Goal: Information Seeking & Learning: Learn about a topic

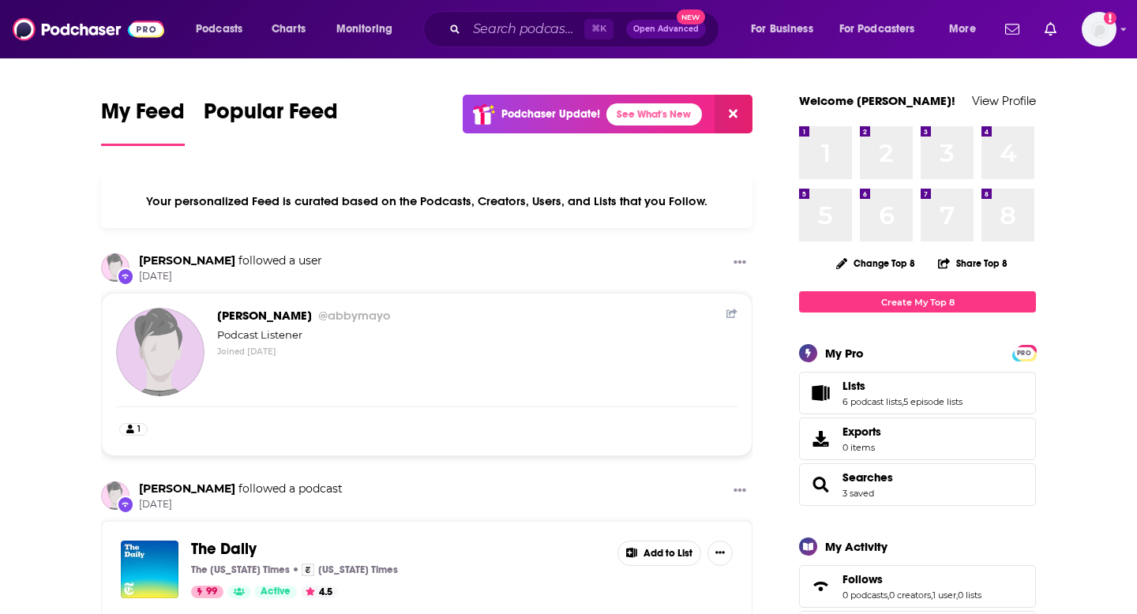
click at [452, 36] on div "⌘ K Open Advanced New" at bounding box center [571, 29] width 296 height 36
click at [456, 34] on div "⌘ K Open Advanced New" at bounding box center [571, 29] width 296 height 36
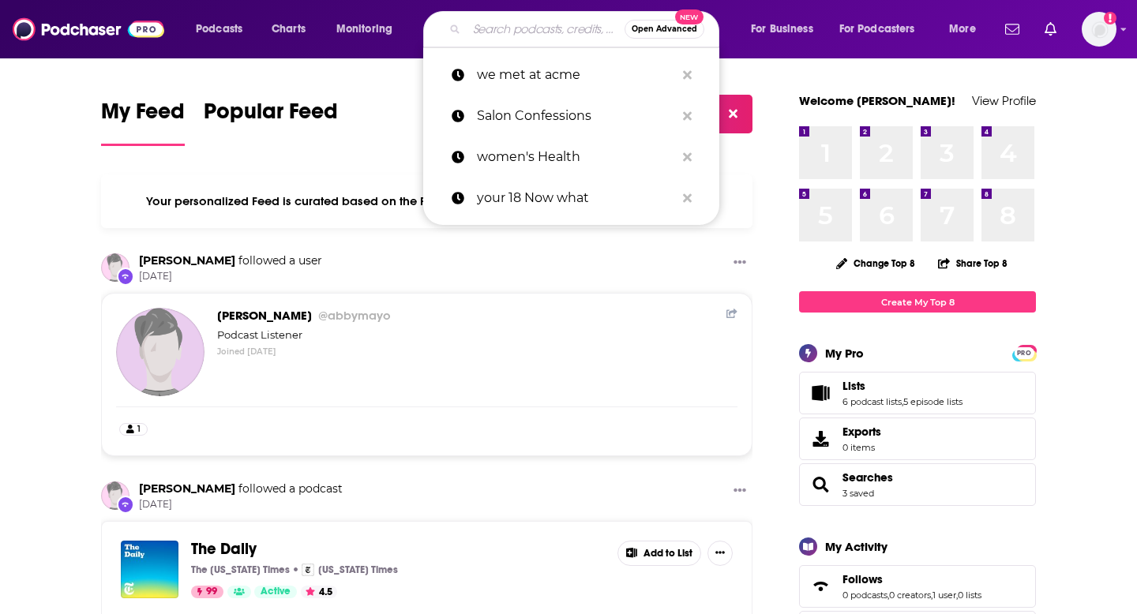
click at [470, 28] on input "Search podcasts, credits, & more..." at bounding box center [546, 29] width 158 height 25
paste input "Dream Bigger"
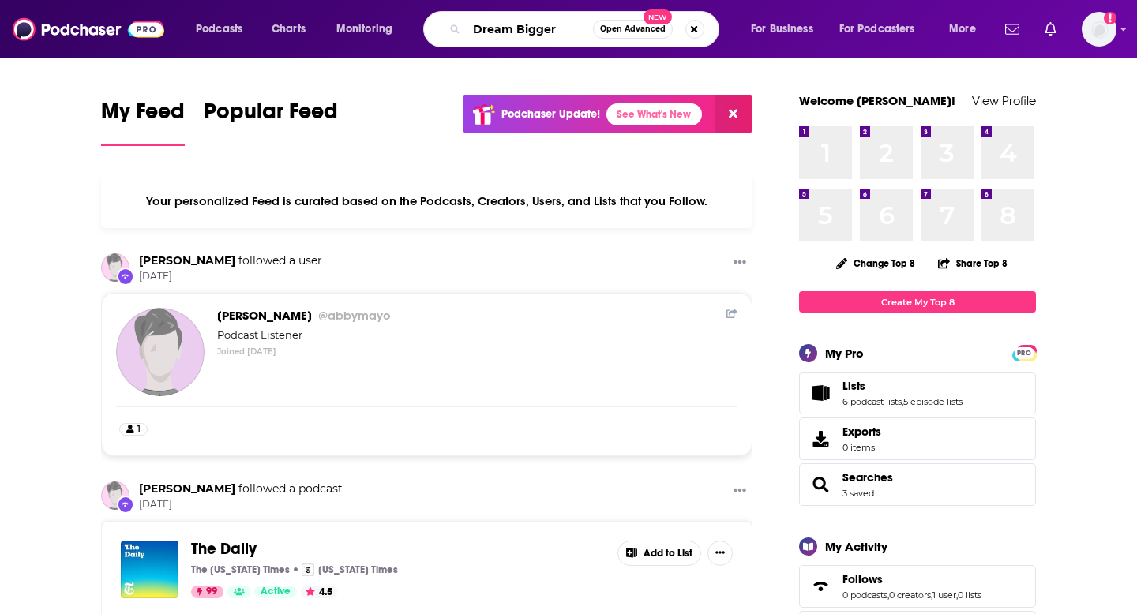
type input "Dream Bigger"
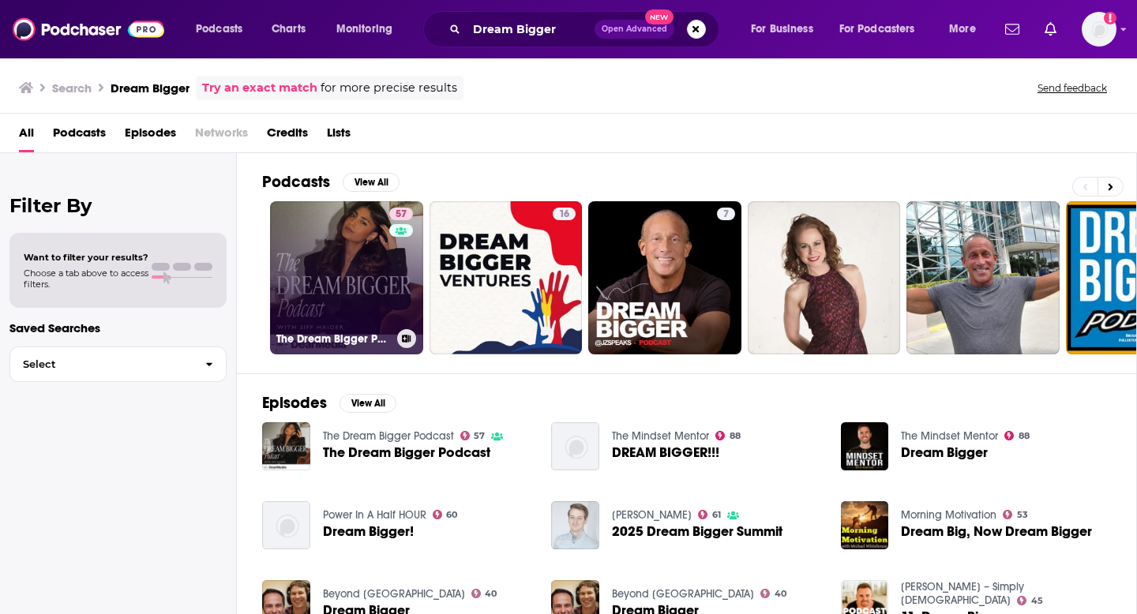
click at [362, 285] on link "57 The Dream Bigger Podcast" at bounding box center [346, 277] width 153 height 153
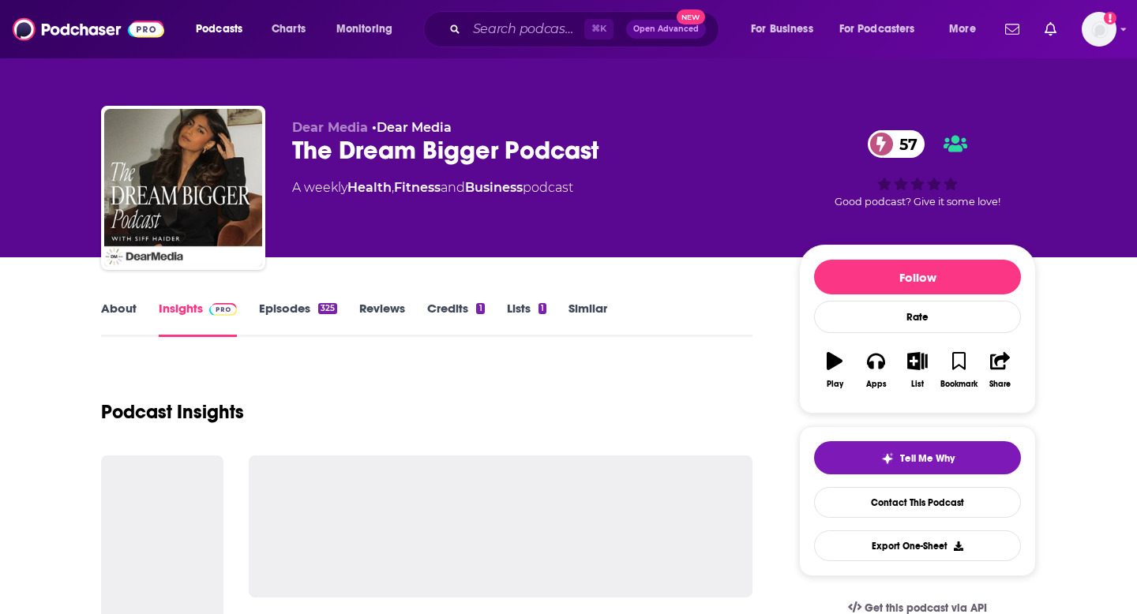
click at [390, 146] on div "The Dream Bigger Podcast 57" at bounding box center [533, 150] width 482 height 31
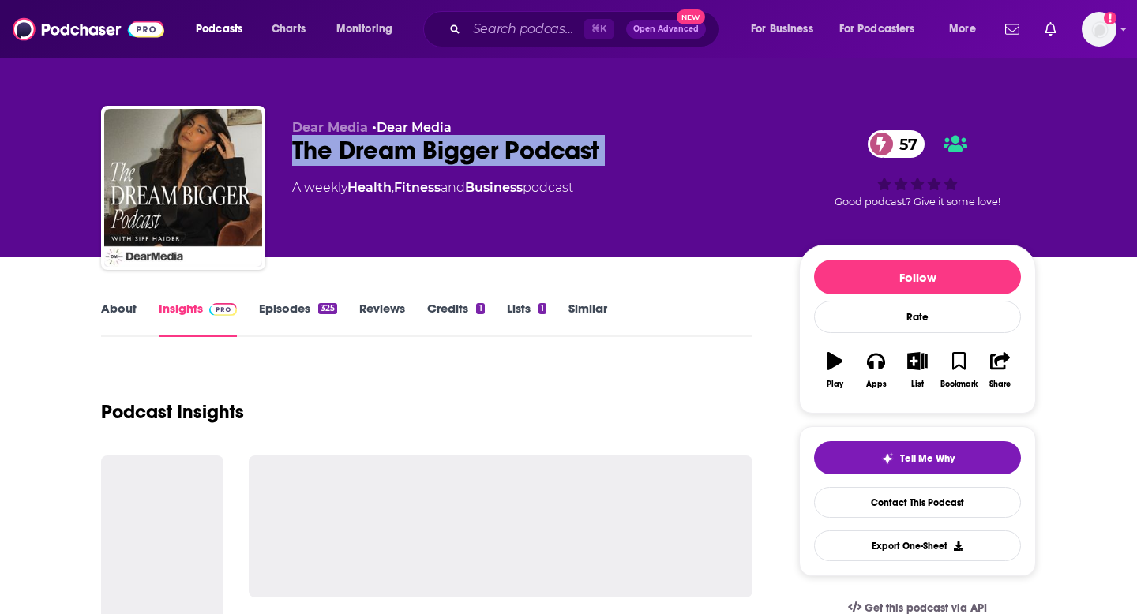
click at [390, 146] on div "The Dream Bigger Podcast 57" at bounding box center [533, 150] width 482 height 31
copy div "The Dream Bigger Podcast 57"
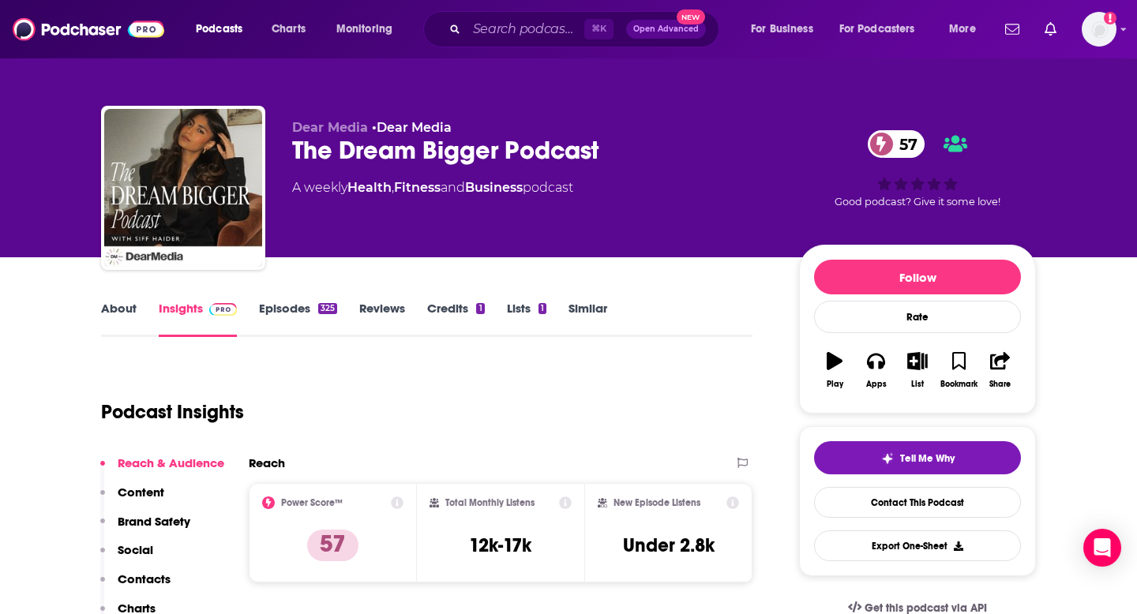
click at [479, 223] on div "Dear Media • Dear Media The Dream Bigger Podcast 57 A weekly Health , Fitness a…" at bounding box center [533, 183] width 482 height 126
